Goal: Task Accomplishment & Management: Use online tool/utility

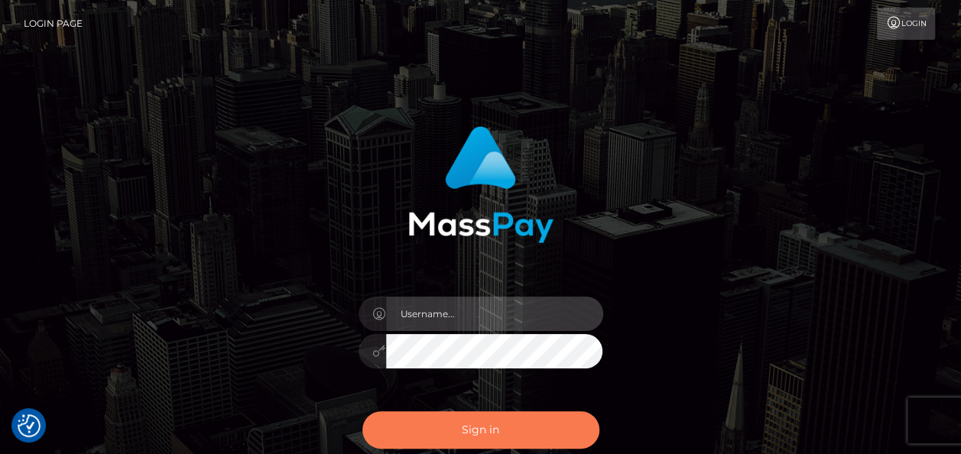
type input "india.of"
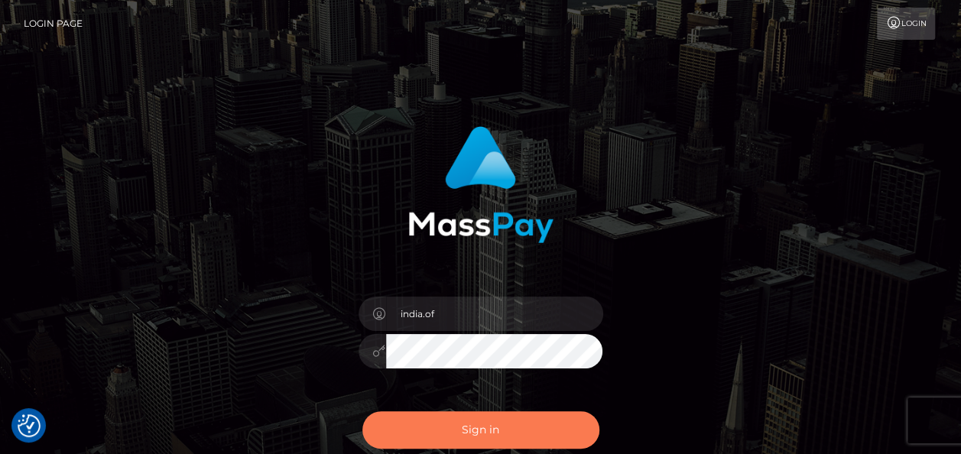
click at [543, 418] on button "Sign in" at bounding box center [480, 429] width 237 height 37
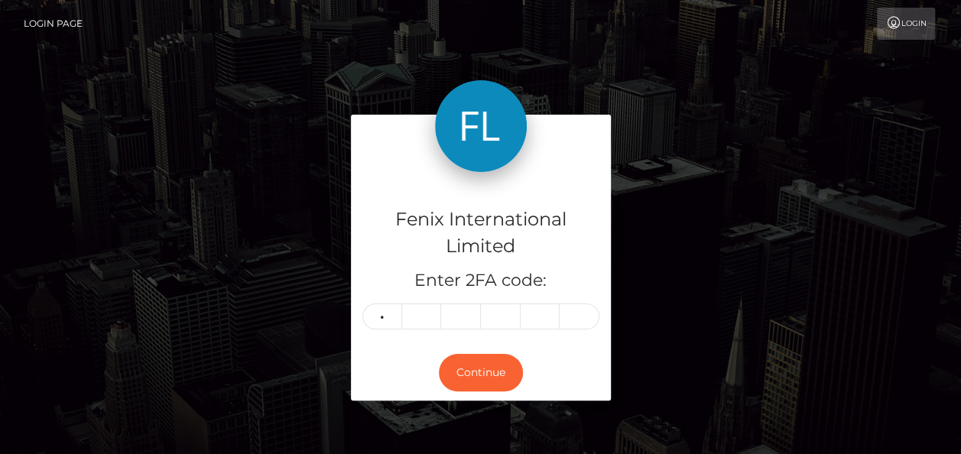
type input "5"
type input "8"
type input "4"
type input "7"
type input "3"
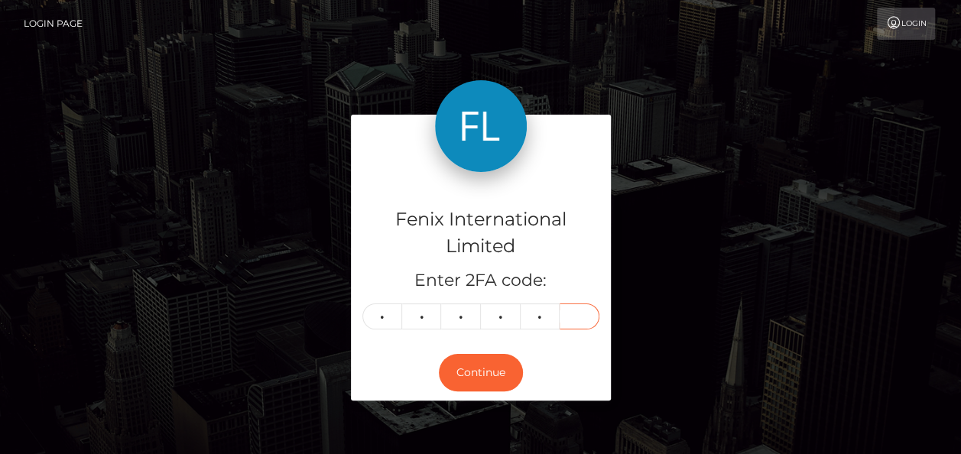
type input "1"
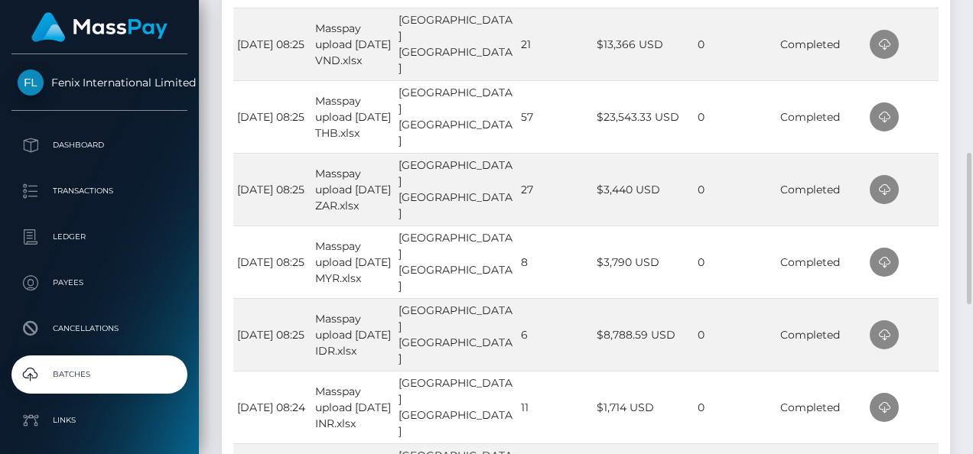
scroll to position [612, 0]
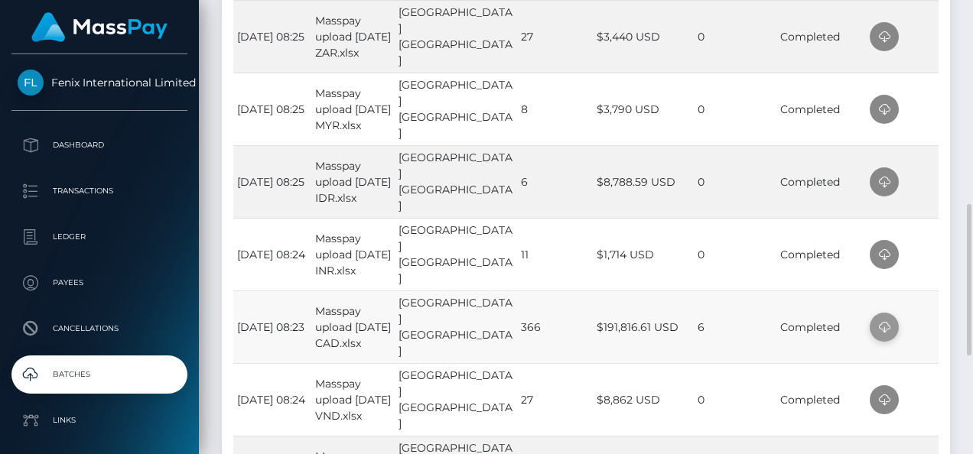
click at [878, 333] on icon at bounding box center [884, 327] width 18 height 19
click at [913, 256] on td at bounding box center [902, 254] width 73 height 73
click at [882, 252] on icon at bounding box center [884, 254] width 18 height 19
click at [916, 184] on td at bounding box center [902, 181] width 73 height 73
click at [887, 182] on icon at bounding box center [884, 182] width 18 height 19
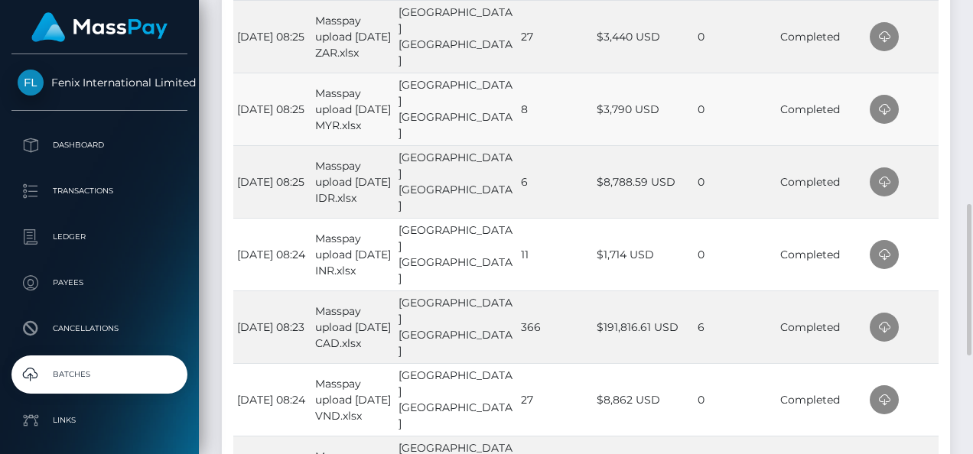
click at [913, 117] on td at bounding box center [902, 109] width 73 height 73
click at [890, 110] on span at bounding box center [883, 109] width 29 height 29
click at [919, 46] on td at bounding box center [902, 36] width 73 height 73
click at [877, 40] on icon at bounding box center [884, 37] width 18 height 19
click at [918, 37] on td at bounding box center [902, 36] width 73 height 73
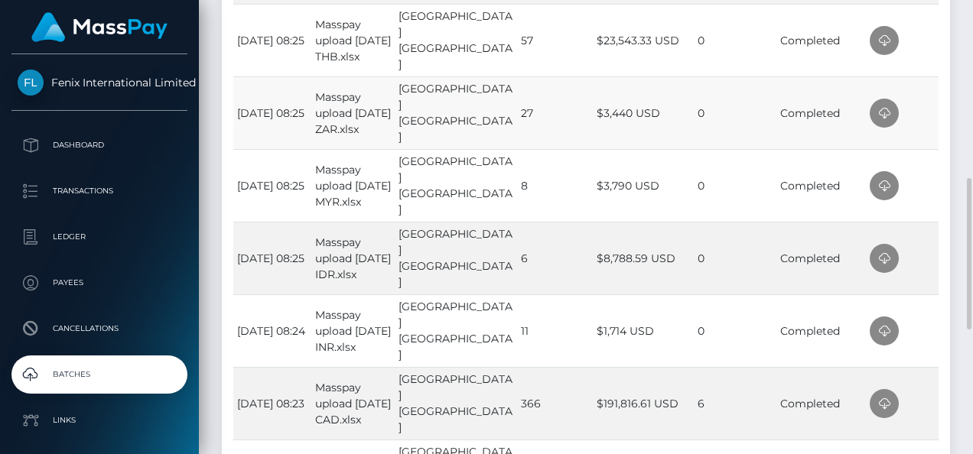
scroll to position [459, 0]
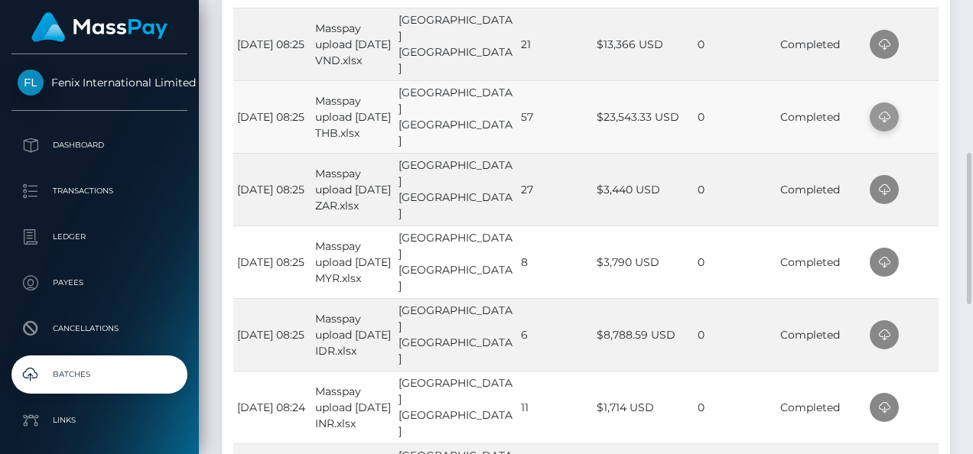
click at [884, 115] on icon at bounding box center [884, 117] width 18 height 19
click at [930, 50] on td at bounding box center [902, 44] width 73 height 73
click at [889, 46] on icon at bounding box center [884, 44] width 18 height 19
click at [936, 44] on td at bounding box center [902, 44] width 73 height 73
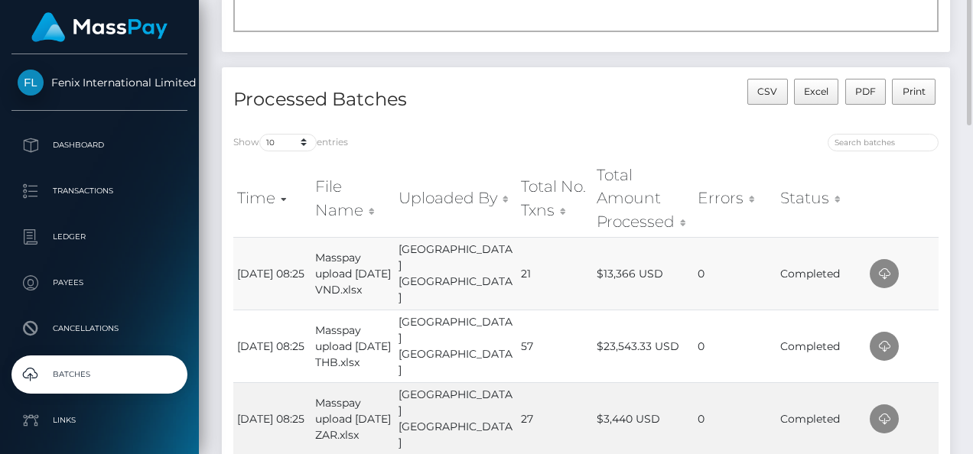
scroll to position [153, 0]
